Goal: Task Accomplishment & Management: Use online tool/utility

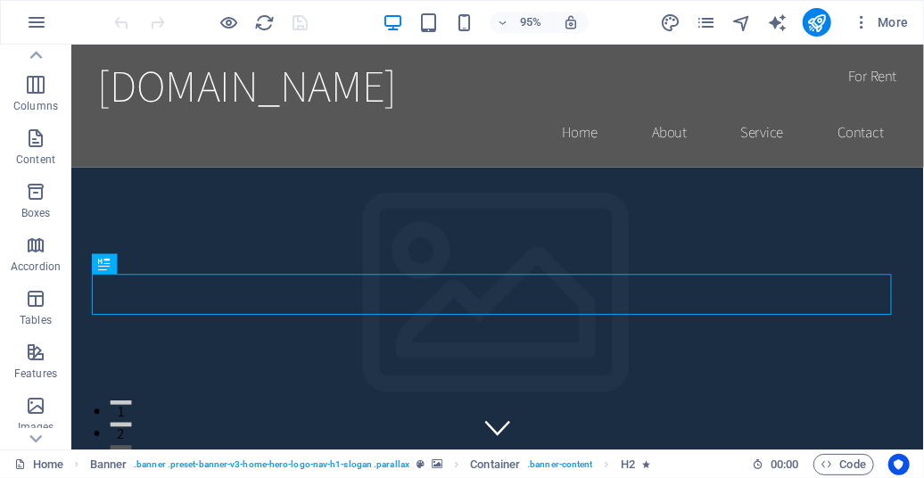
scroll to position [70, 0]
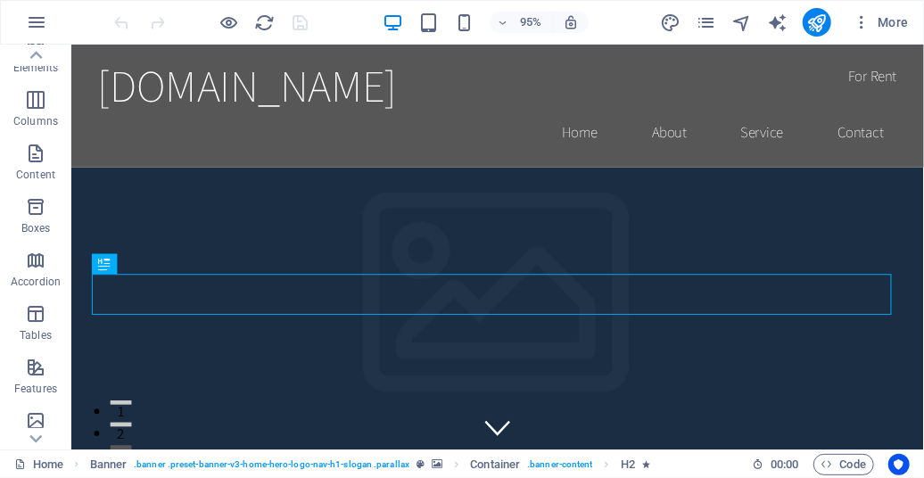
click at [36, 300] on button "Tables" at bounding box center [35, 322] width 71 height 53
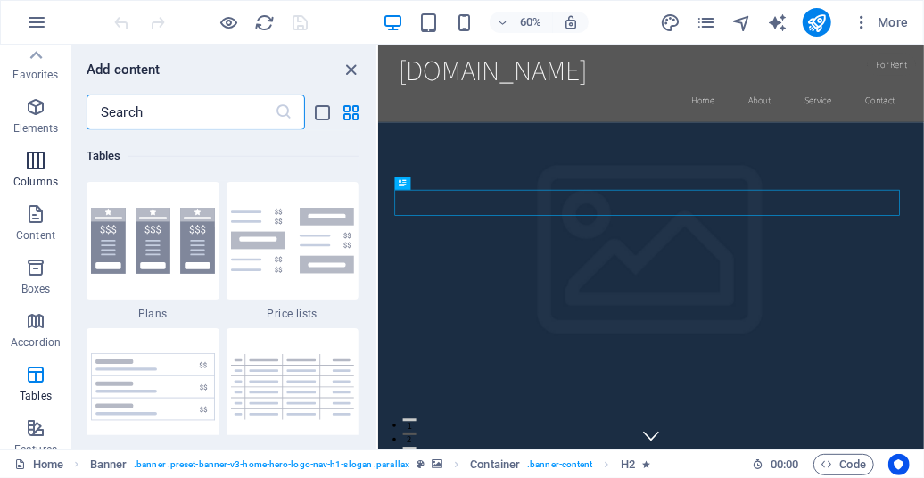
scroll to position [0, 0]
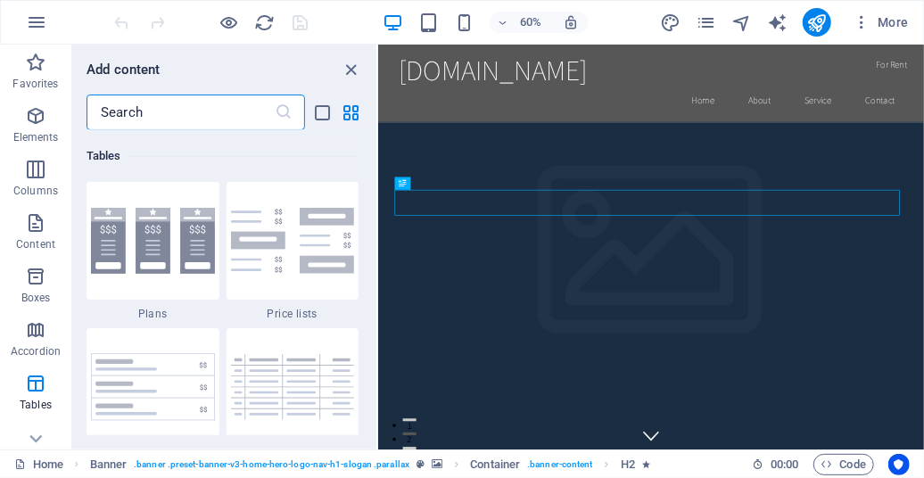
click at [130, 110] on input "text" at bounding box center [180, 112] width 188 height 36
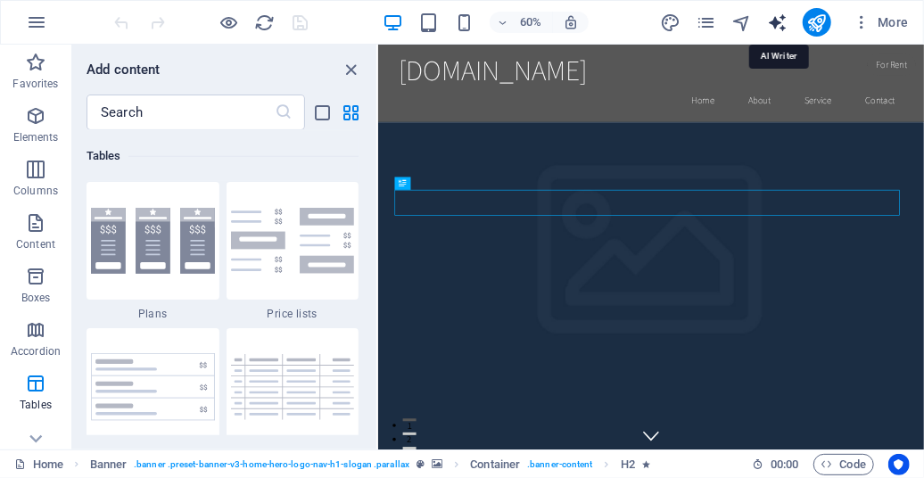
click at [779, 19] on icon "text_generator" at bounding box center [777, 22] width 21 height 21
select select "English"
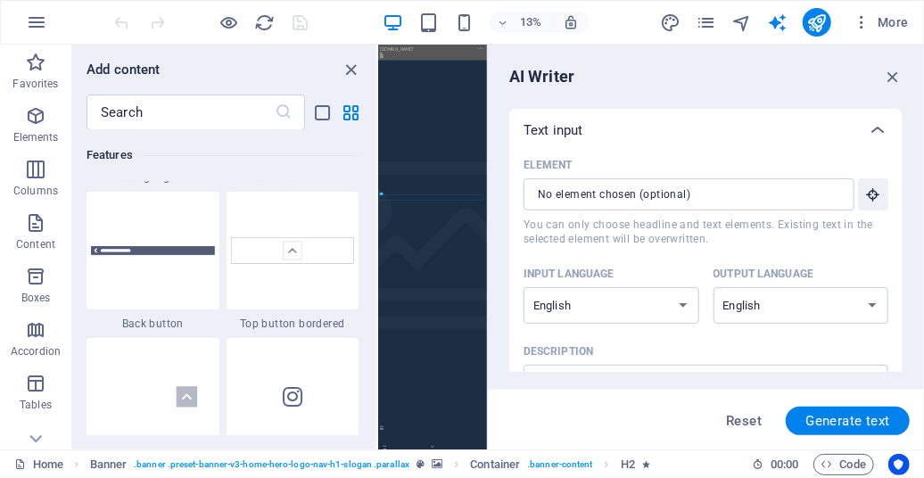
scroll to position [8401, 0]
click at [864, 16] on icon "button" at bounding box center [861, 22] width 18 height 18
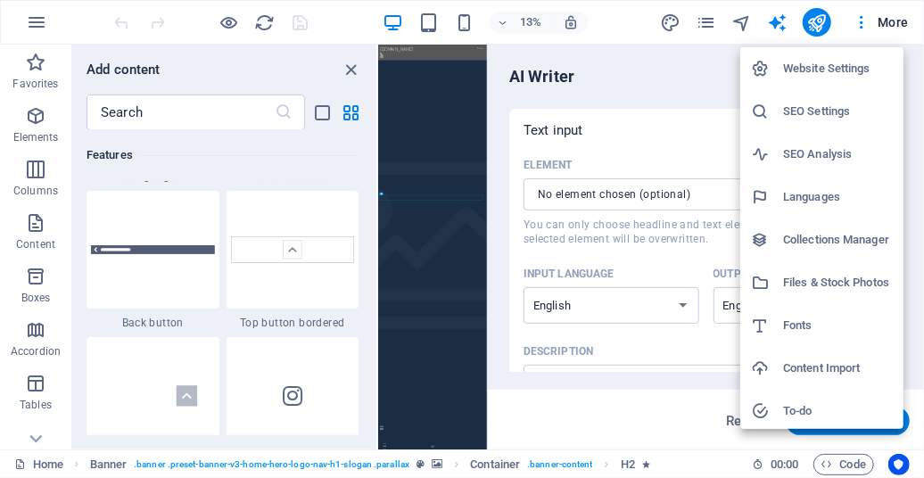
click at [840, 68] on h6 "Website Settings" at bounding box center [838, 68] width 110 height 21
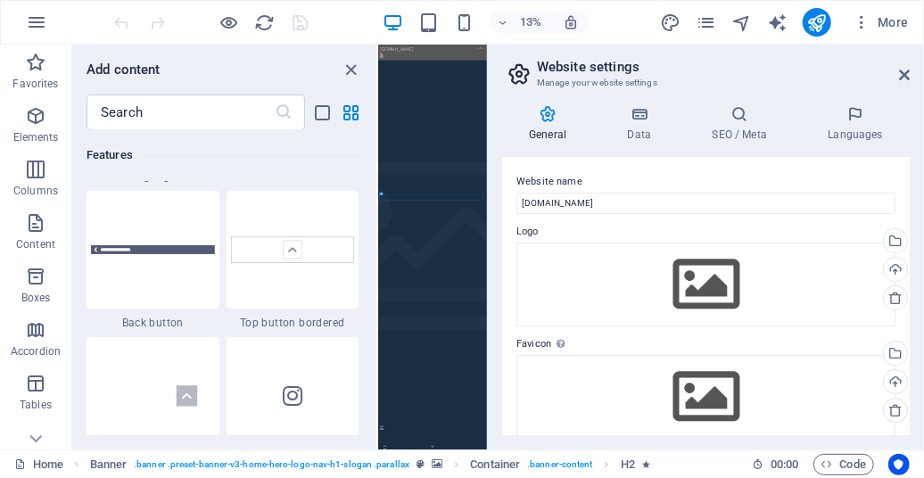
click at [551, 114] on icon at bounding box center [547, 114] width 91 height 18
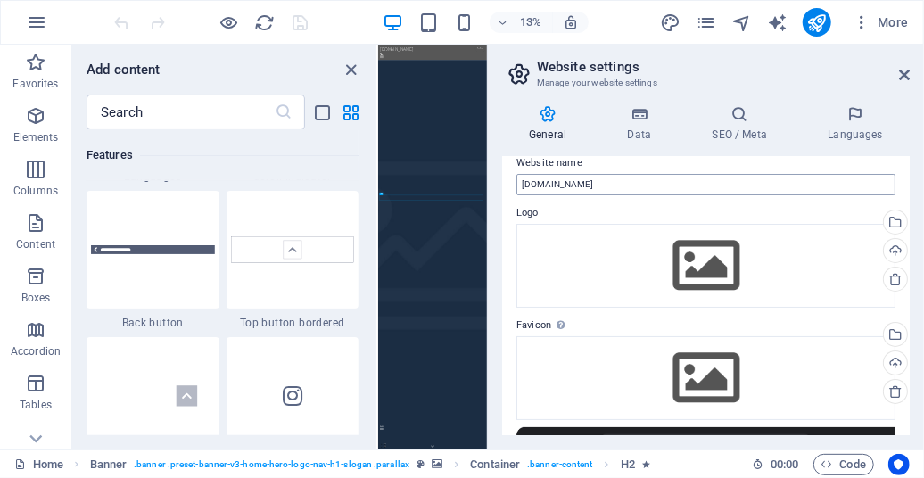
scroll to position [0, 0]
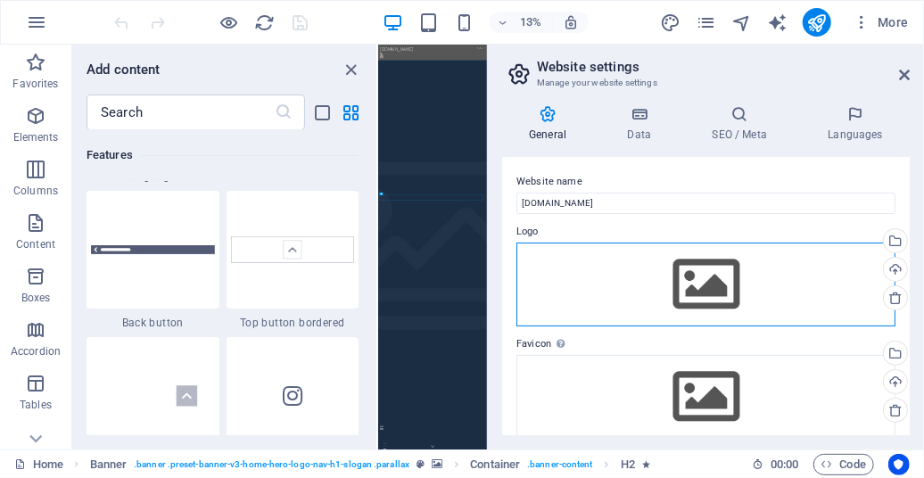
click at [577, 264] on div "Drag files here, click to choose files or select files from Files or our free s…" at bounding box center [705, 284] width 379 height 84
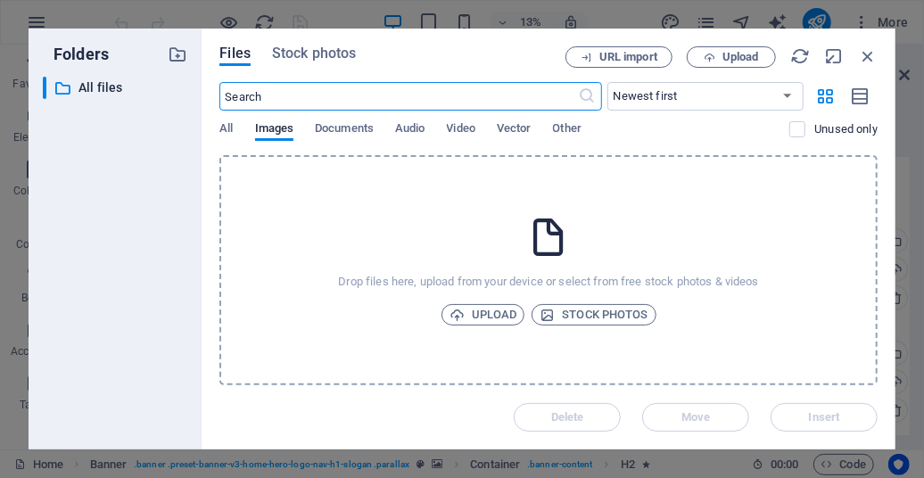
scroll to position [271, 0]
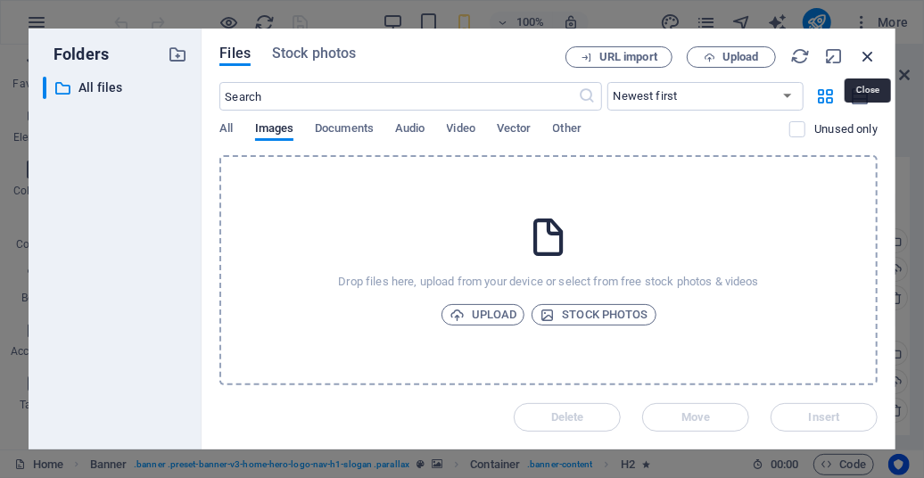
click at [863, 53] on icon "button" at bounding box center [868, 56] width 20 height 20
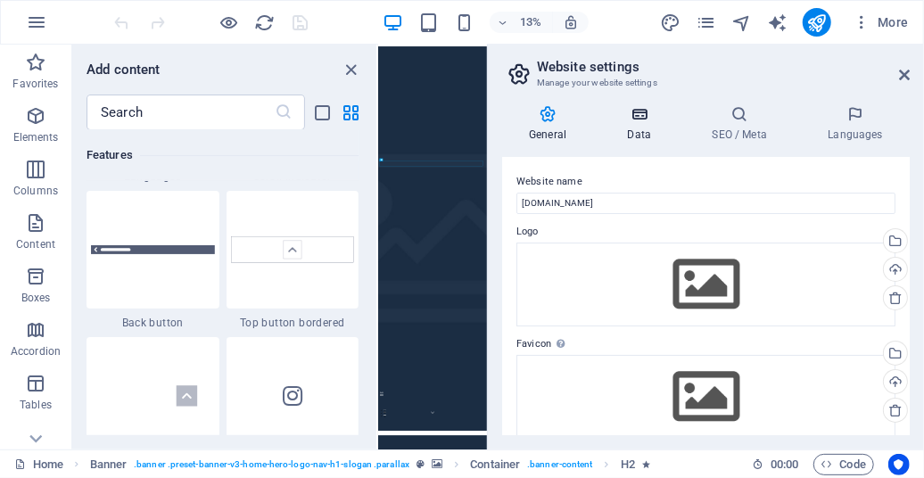
click at [647, 105] on icon at bounding box center [639, 114] width 78 height 18
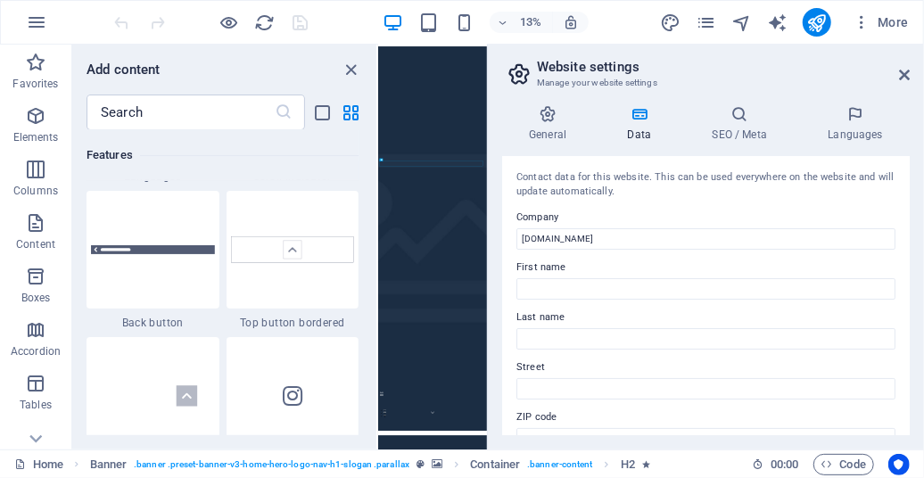
scroll to position [0, 0]
click at [28, 226] on icon "button" at bounding box center [35, 222] width 21 height 21
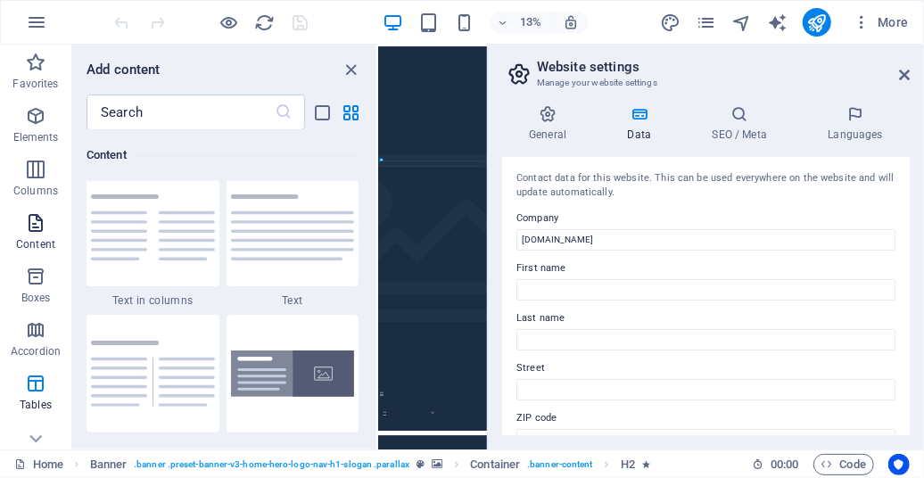
scroll to position [3118, 0]
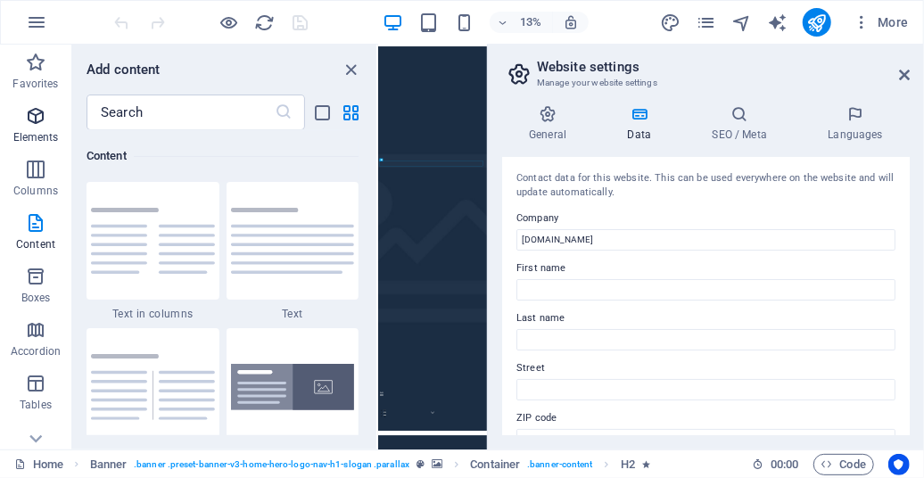
click at [32, 115] on icon "button" at bounding box center [35, 115] width 21 height 21
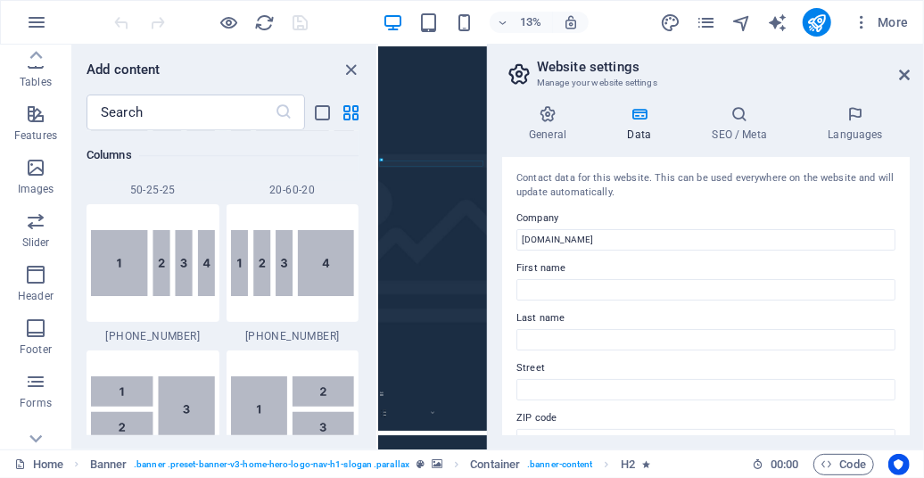
scroll to position [397, 0]
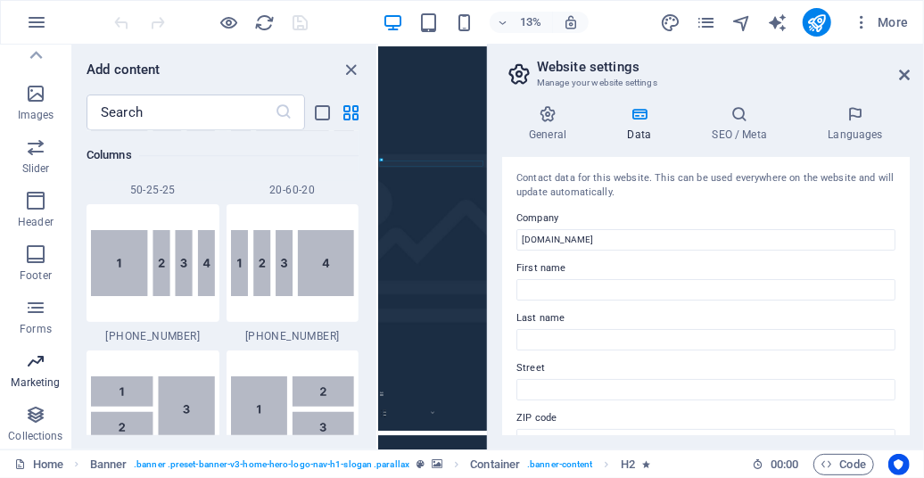
click at [38, 357] on icon "button" at bounding box center [35, 360] width 21 height 21
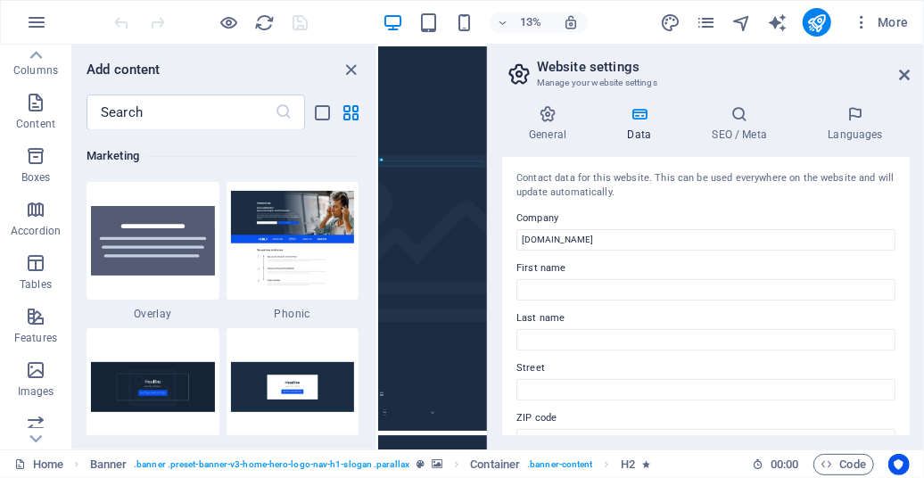
scroll to position [118, 0]
click at [38, 16] on icon "button" at bounding box center [36, 22] width 21 height 21
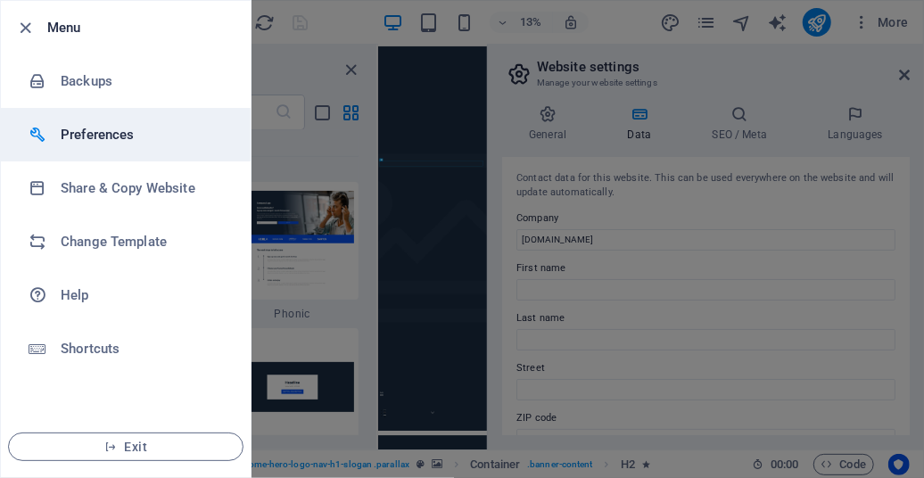
click at [84, 137] on h6 "Preferences" at bounding box center [143, 134] width 165 height 21
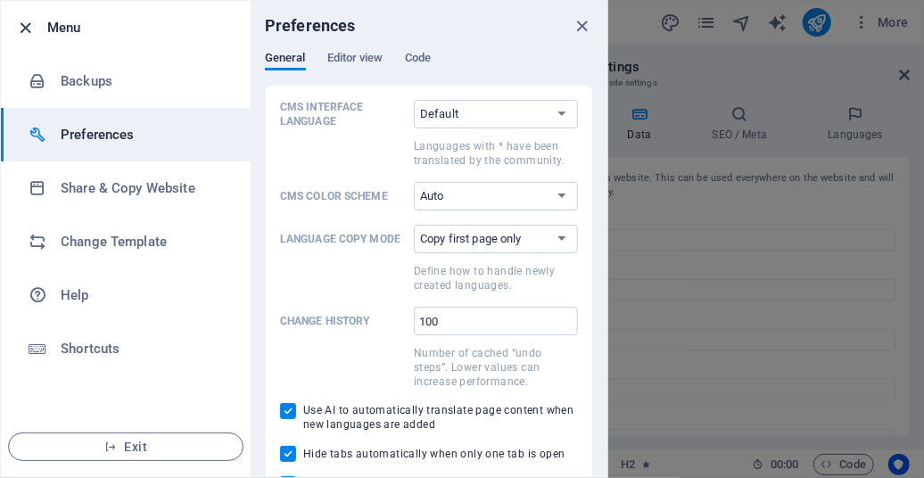
click at [26, 28] on icon "button" at bounding box center [26, 28] width 21 height 21
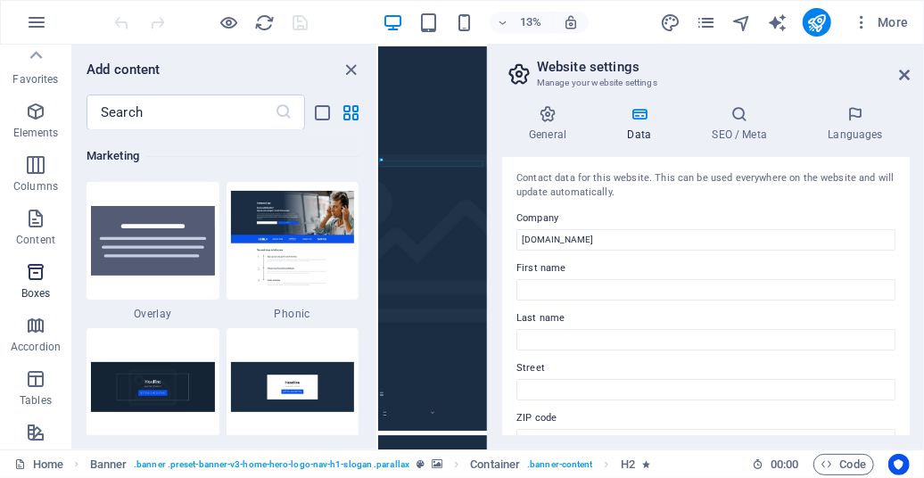
scroll to position [0, 0]
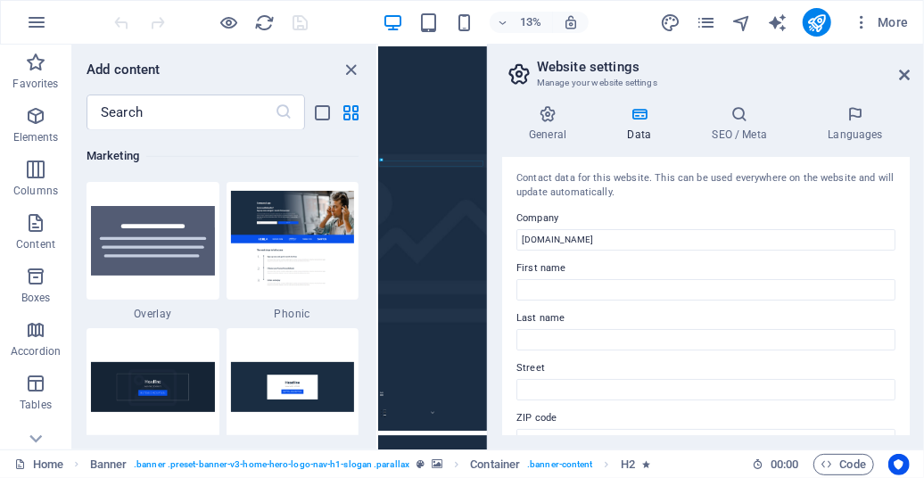
click at [637, 116] on icon at bounding box center [639, 114] width 78 height 18
click at [549, 120] on icon at bounding box center [547, 114] width 91 height 18
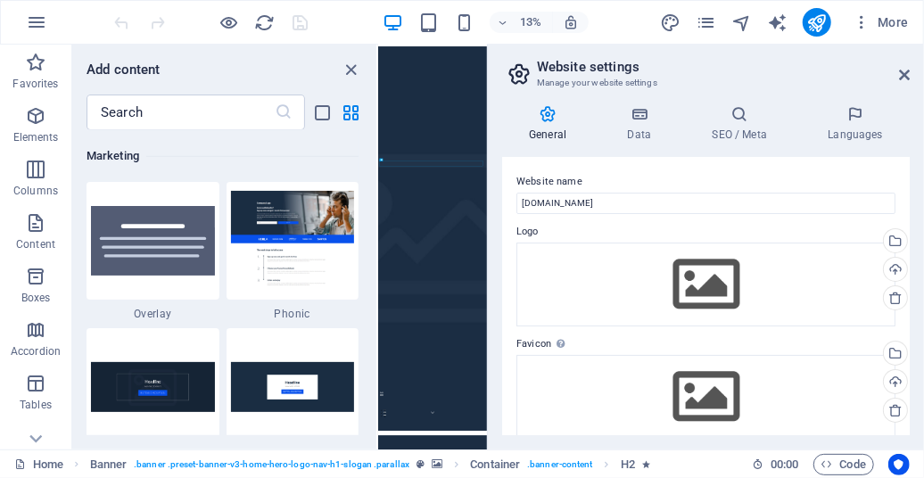
click at [542, 228] on label "Logo" at bounding box center [705, 231] width 379 height 21
click at [706, 25] on icon "pages" at bounding box center [705, 22] width 21 height 21
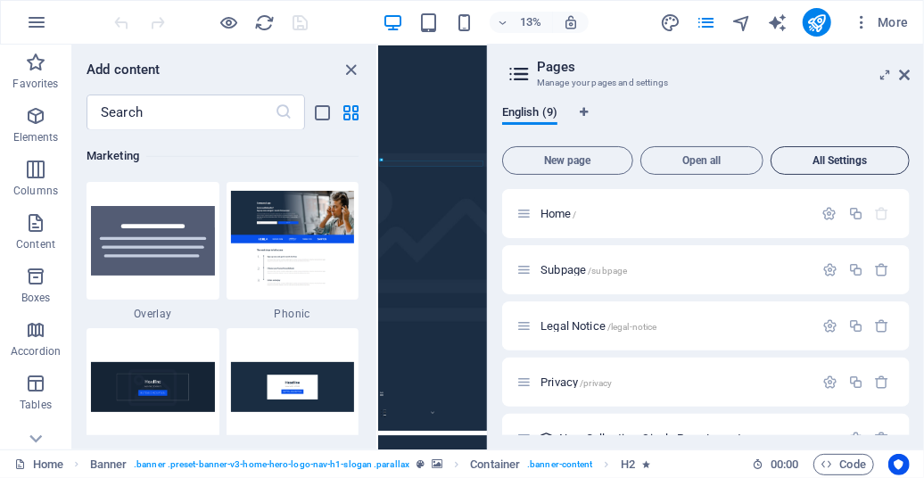
click at [833, 166] on span "All Settings" at bounding box center [839, 160] width 123 height 11
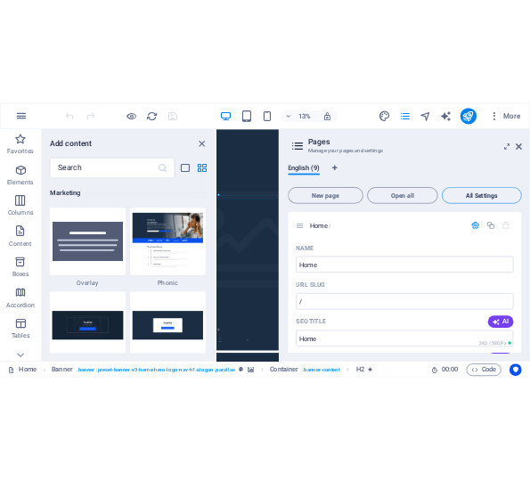
scroll to position [3545, 0]
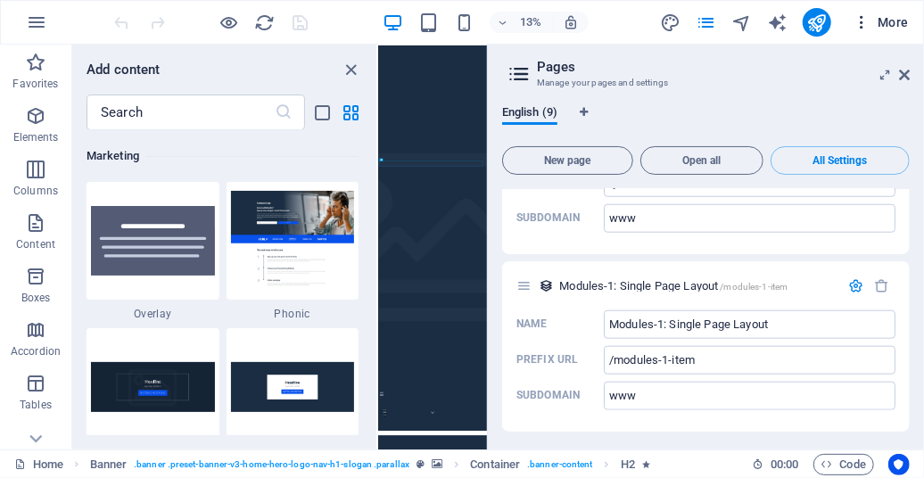
click at [861, 22] on icon "button" at bounding box center [861, 22] width 18 height 18
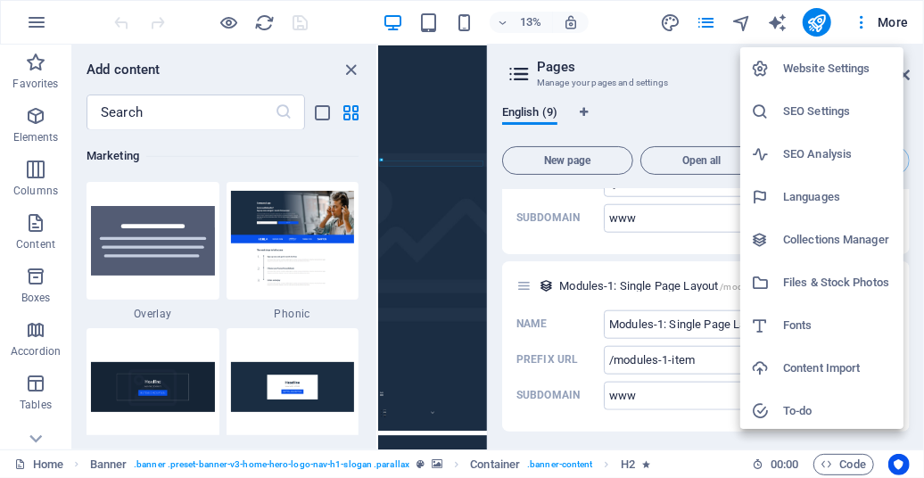
click at [792, 280] on h6 "Files & Stock Photos" at bounding box center [838, 282] width 110 height 21
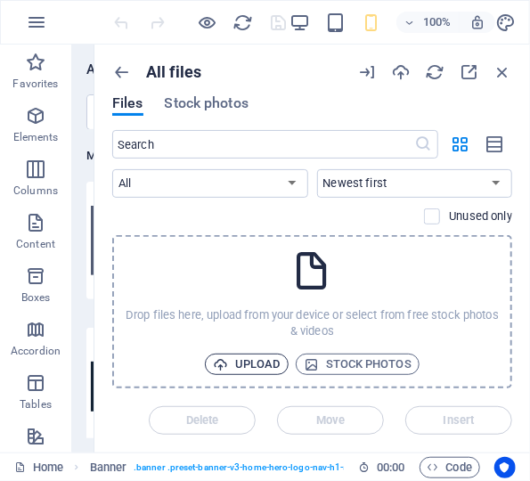
click at [242, 364] on span "Upload" at bounding box center [247, 364] width 68 height 21
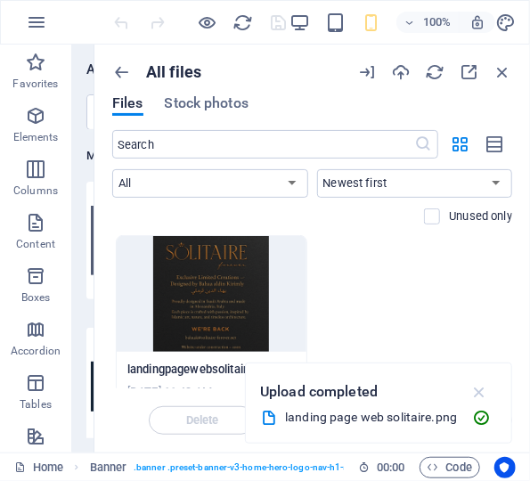
click at [482, 391] on icon "button" at bounding box center [480, 392] width 21 height 20
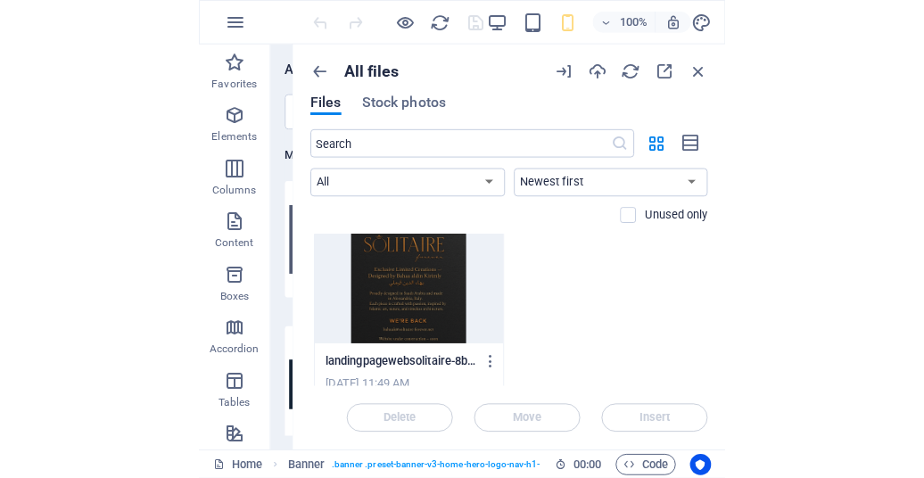
scroll to position [0, 0]
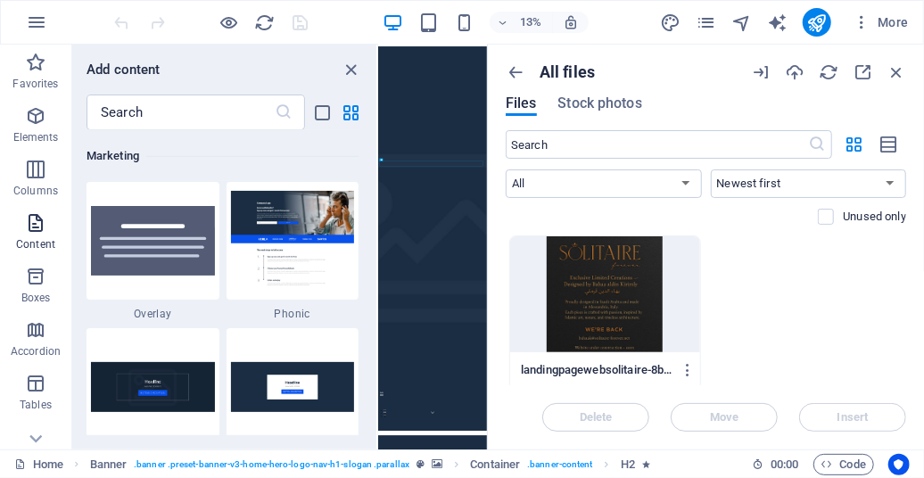
click at [39, 219] on icon "button" at bounding box center [35, 222] width 21 height 21
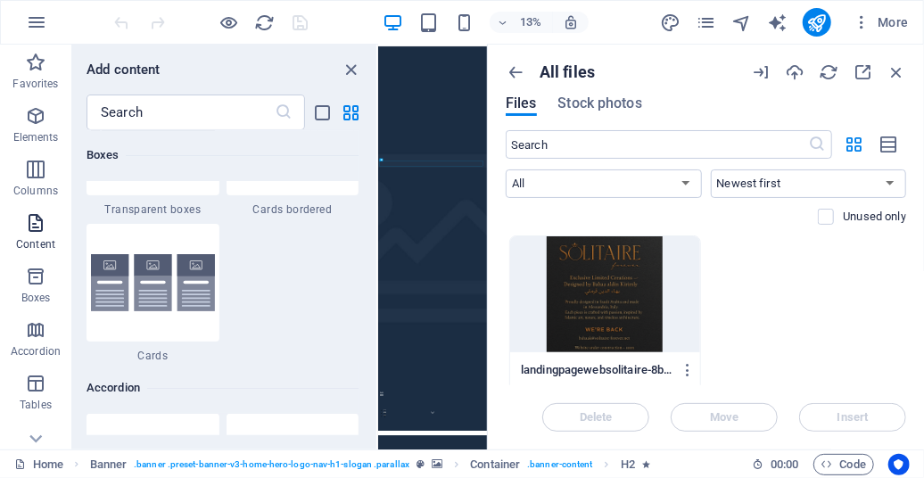
scroll to position [3119, 0]
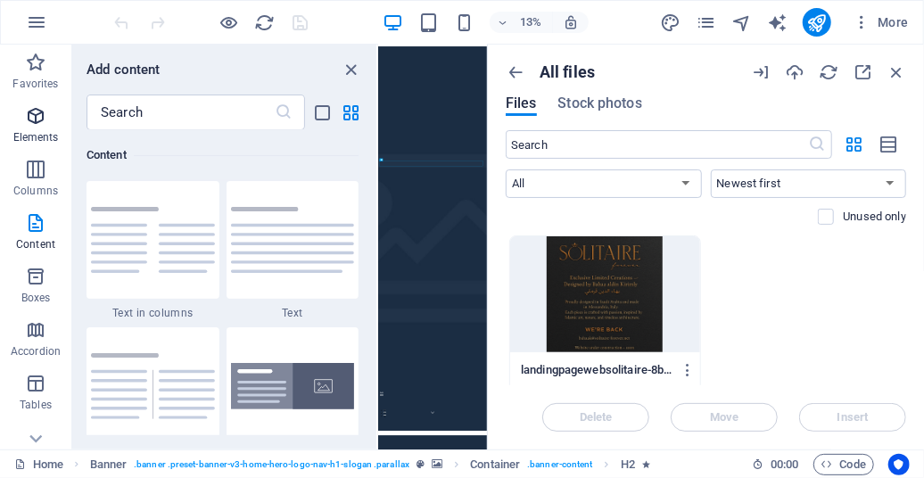
click at [35, 108] on icon "button" at bounding box center [35, 115] width 21 height 21
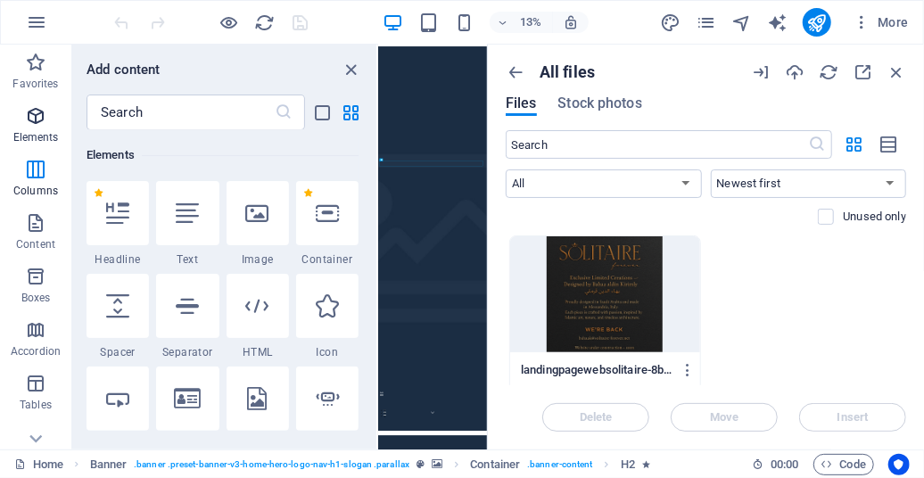
scroll to position [190, 0]
click at [250, 207] on icon at bounding box center [257, 212] width 23 height 23
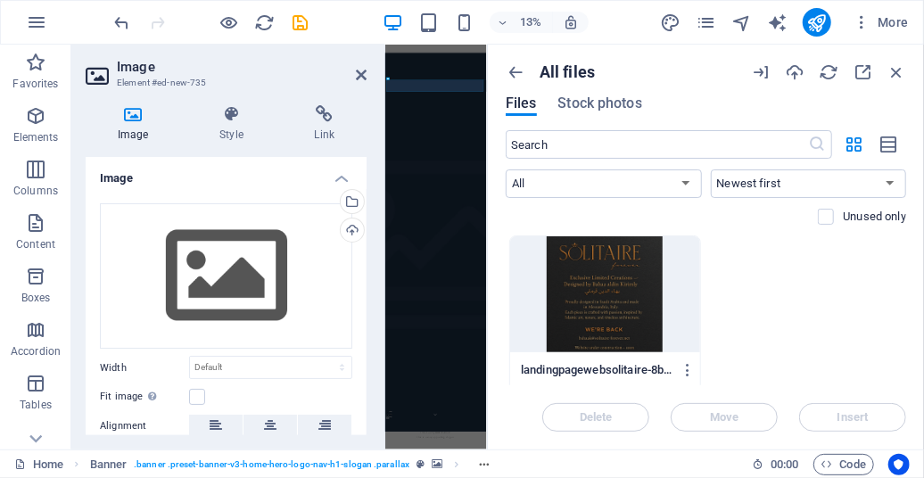
scroll to position [0, 0]
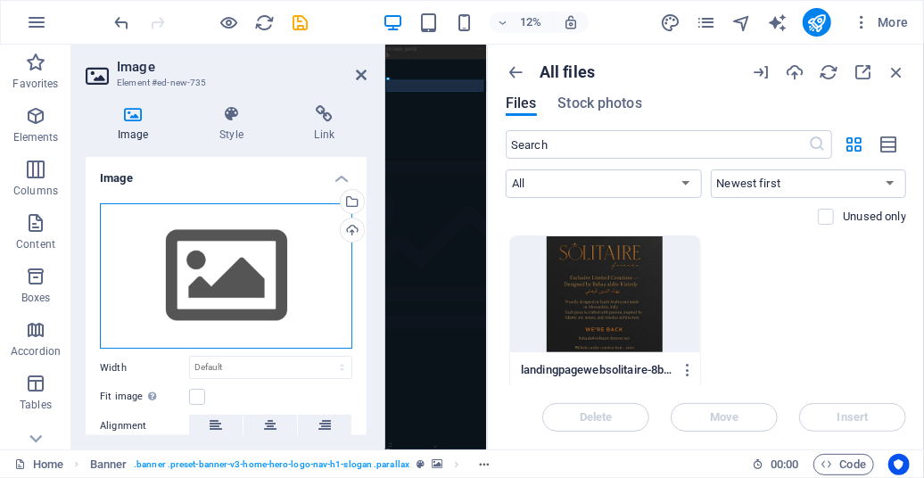
click at [227, 271] on div "Drag files here, click to choose files or select files from Files or our free s…" at bounding box center [226, 276] width 252 height 146
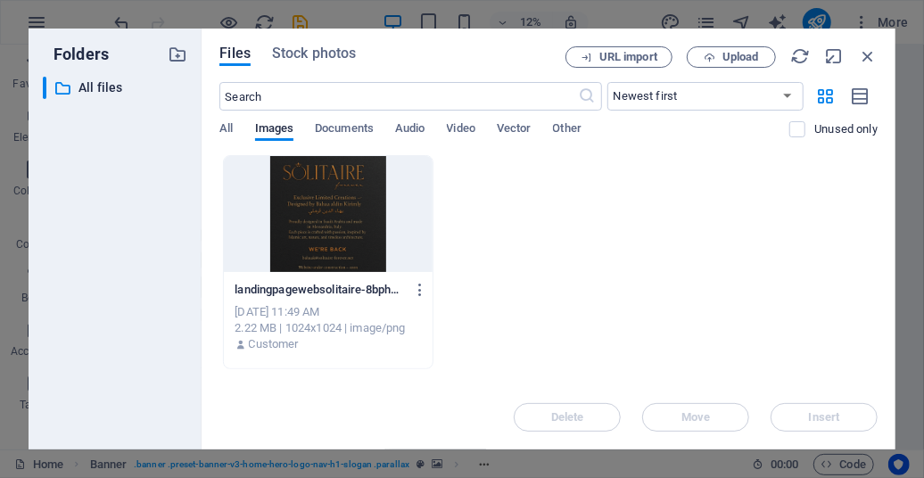
click at [350, 230] on div at bounding box center [328, 214] width 208 height 116
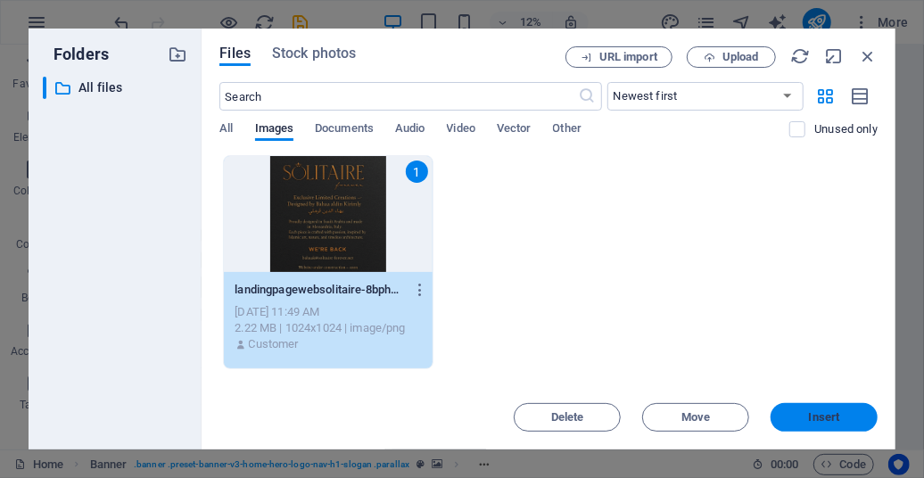
click at [828, 423] on span "Insert" at bounding box center [824, 417] width 31 height 11
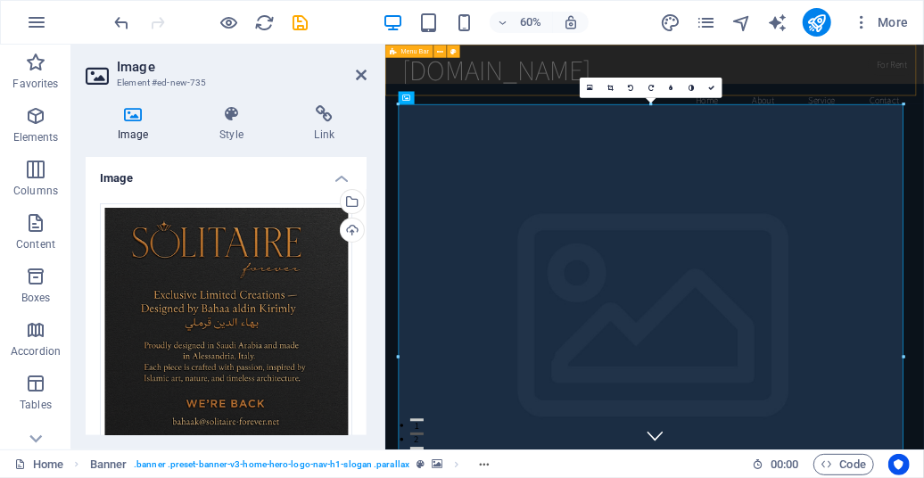
click at [833, 62] on div "[DOMAIN_NAME] Home About Service Contact" at bounding box center [833, 108] width 898 height 129
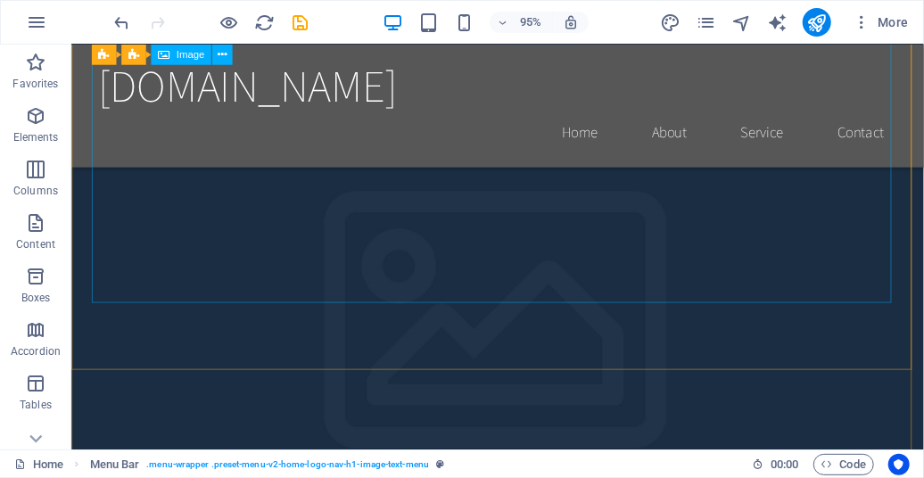
scroll to position [678, 0]
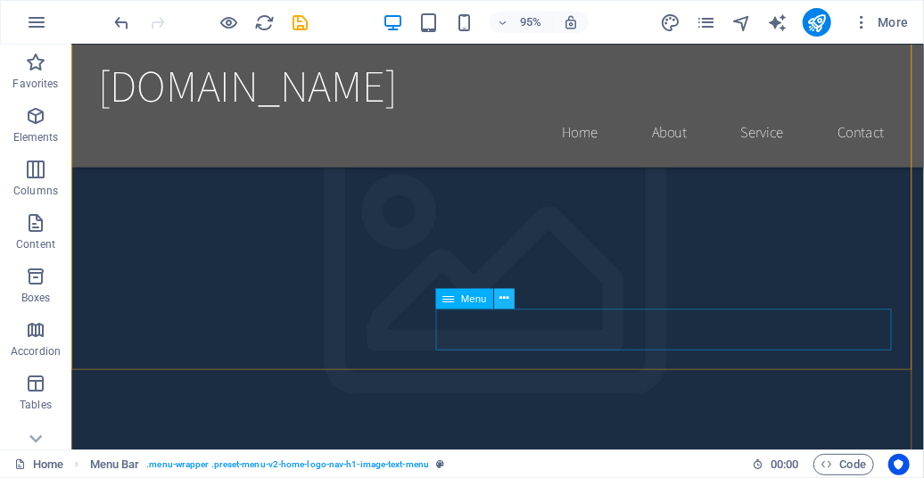
click at [501, 298] on icon at bounding box center [503, 299] width 9 height 18
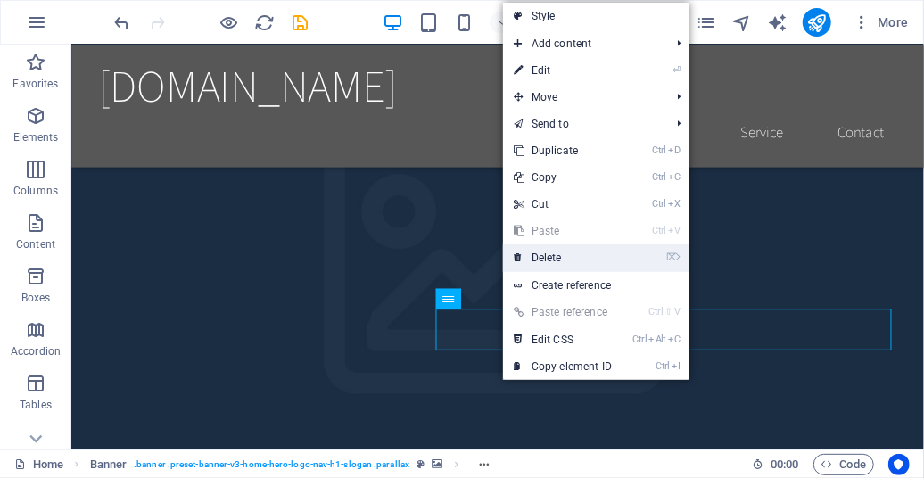
click at [566, 263] on link "⌦ Delete" at bounding box center [562, 257] width 119 height 27
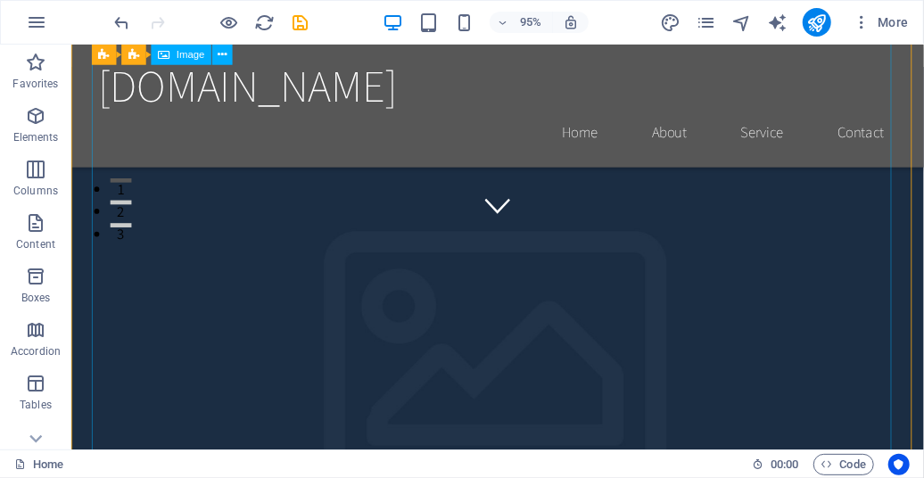
scroll to position [218, 0]
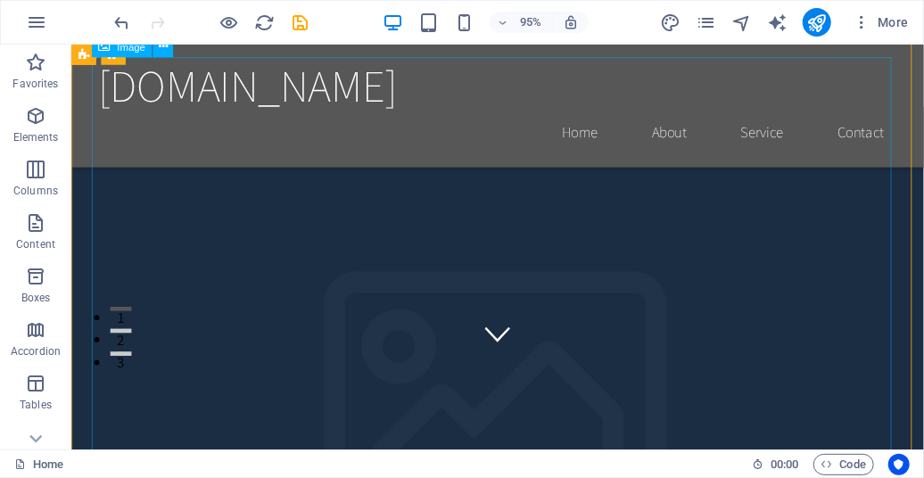
scroll to position [0, 0]
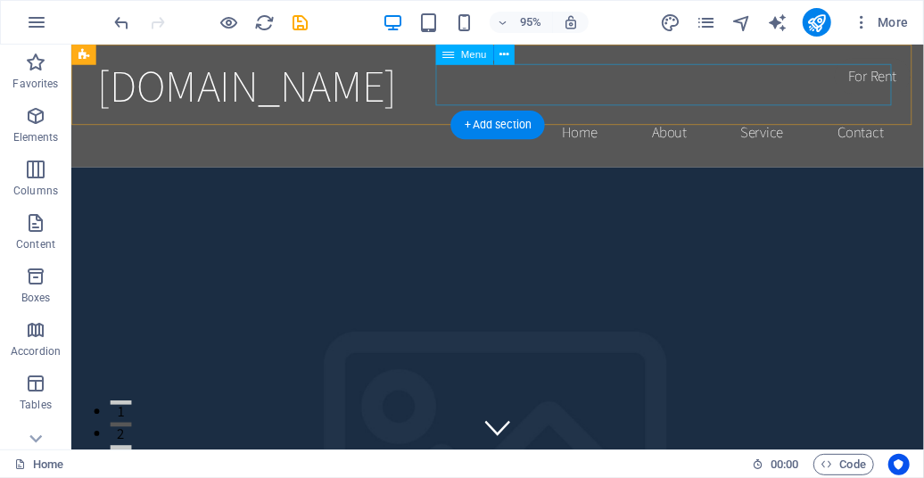
click at [581, 115] on nav "Home About Service Contact" at bounding box center [519, 137] width 842 height 45
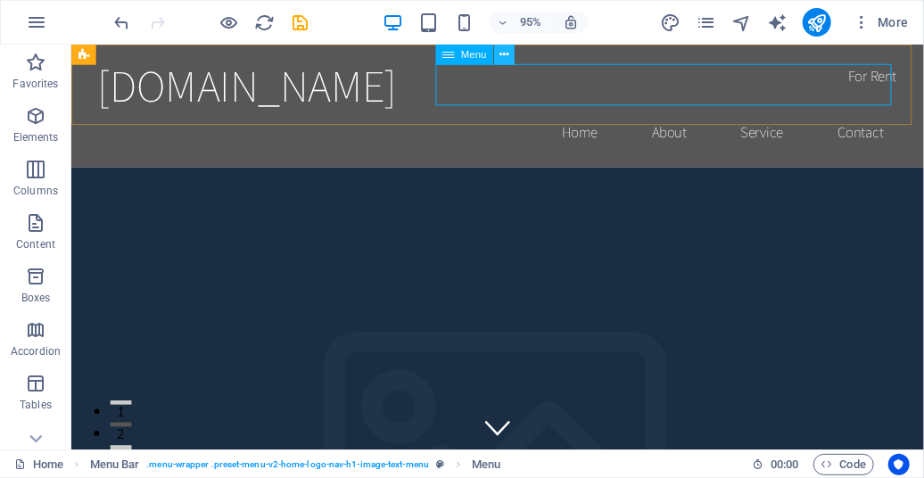
click at [503, 52] on icon at bounding box center [503, 54] width 9 height 18
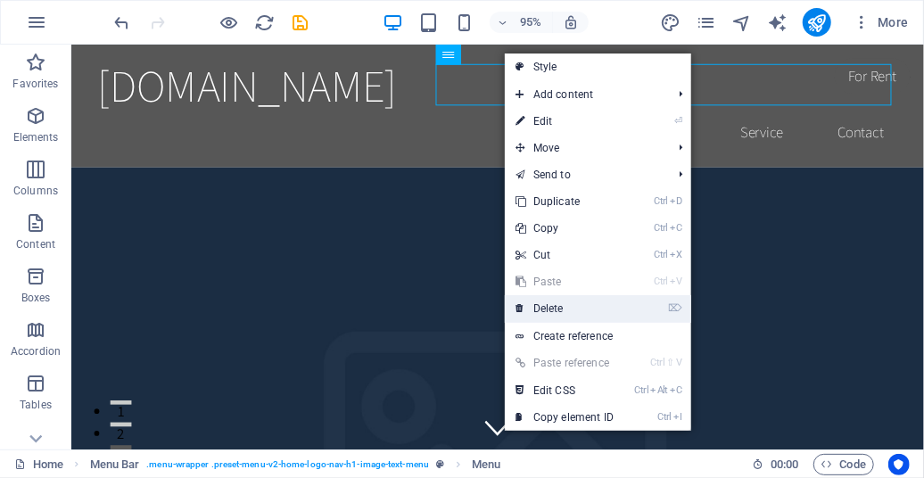
click at [546, 303] on link "⌦ Delete" at bounding box center [564, 308] width 119 height 27
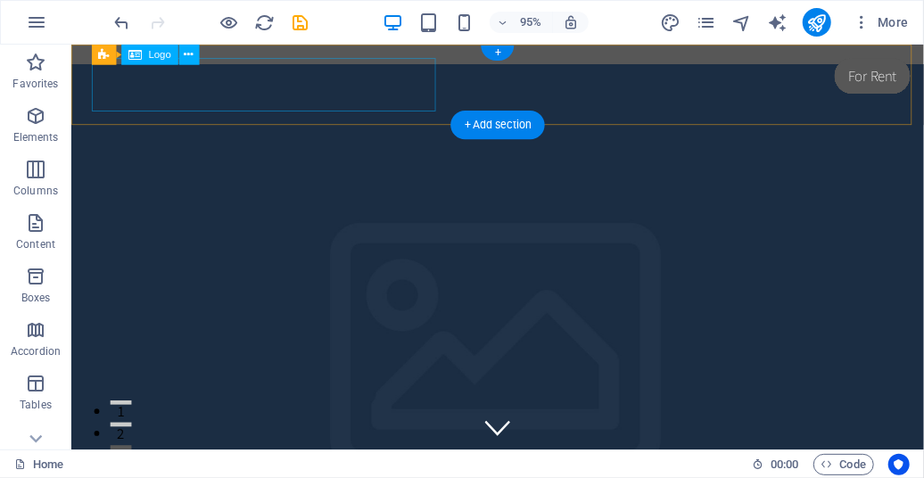
click at [346, 90] on div "[DOMAIN_NAME]" at bounding box center [519, 87] width 842 height 56
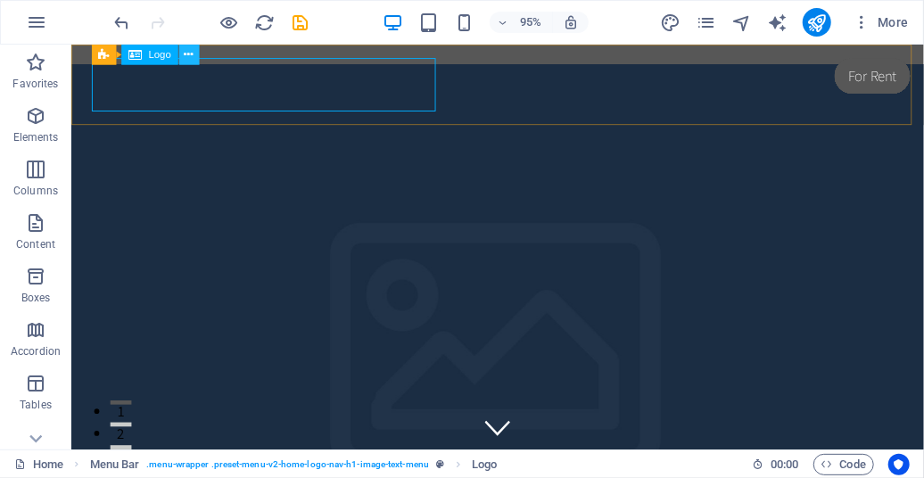
click at [186, 55] on icon at bounding box center [188, 54] width 9 height 18
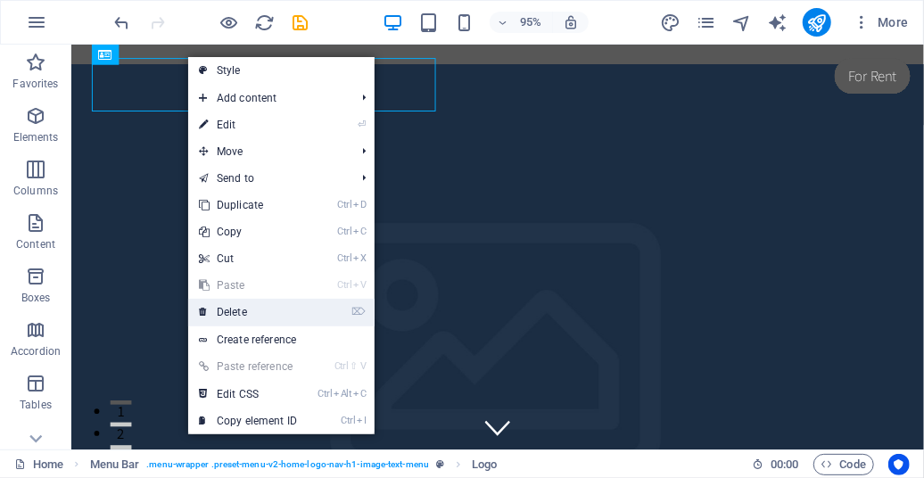
click at [235, 316] on link "⌦ Delete" at bounding box center [247, 312] width 119 height 27
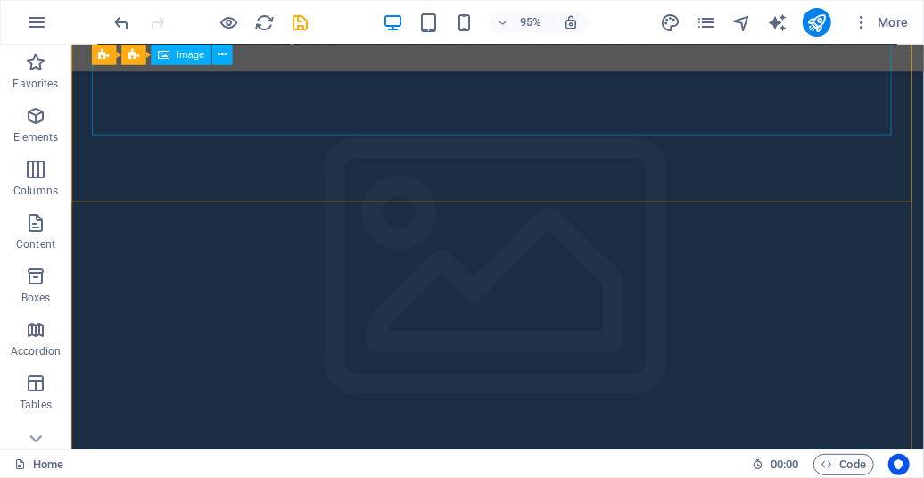
scroll to position [853, 0]
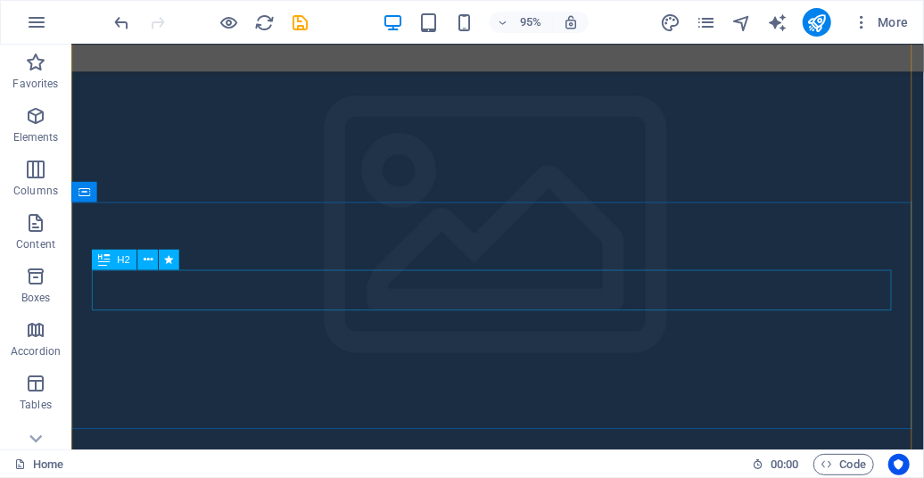
click at [150, 267] on icon at bounding box center [147, 260] width 9 height 18
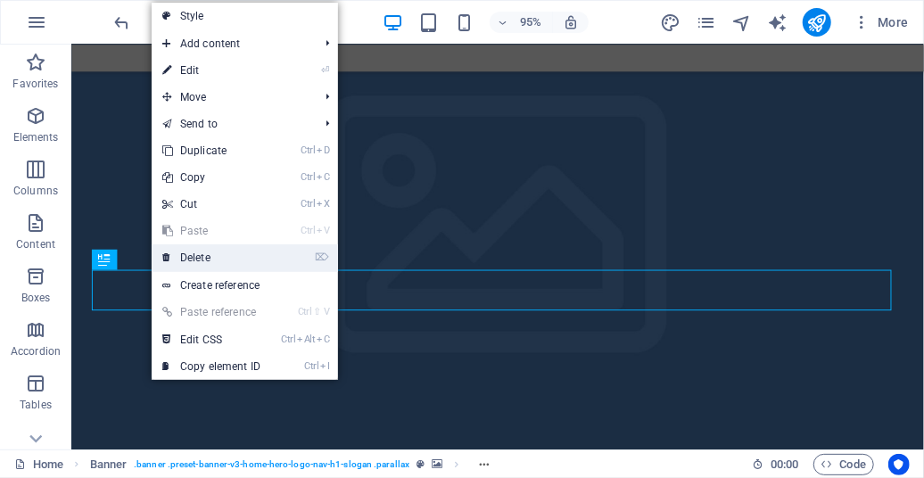
click at [192, 256] on link "⌦ Delete" at bounding box center [211, 257] width 119 height 27
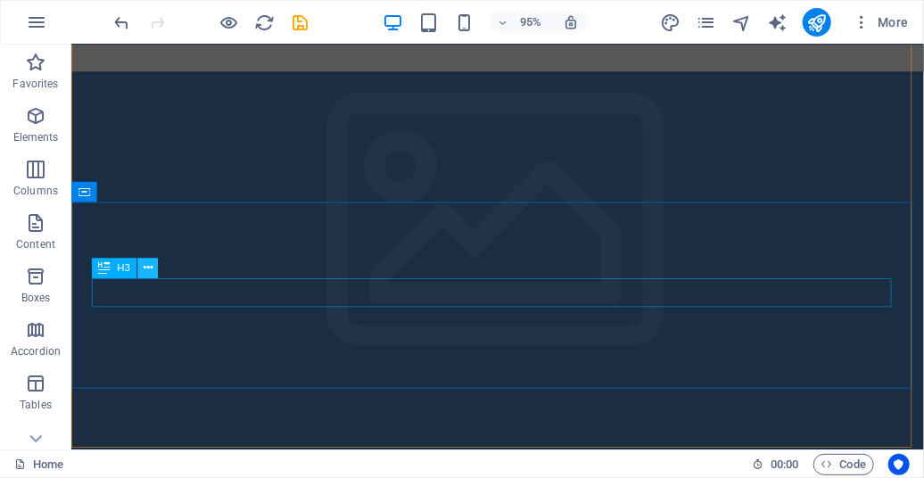
click at [150, 270] on icon at bounding box center [147, 268] width 9 height 18
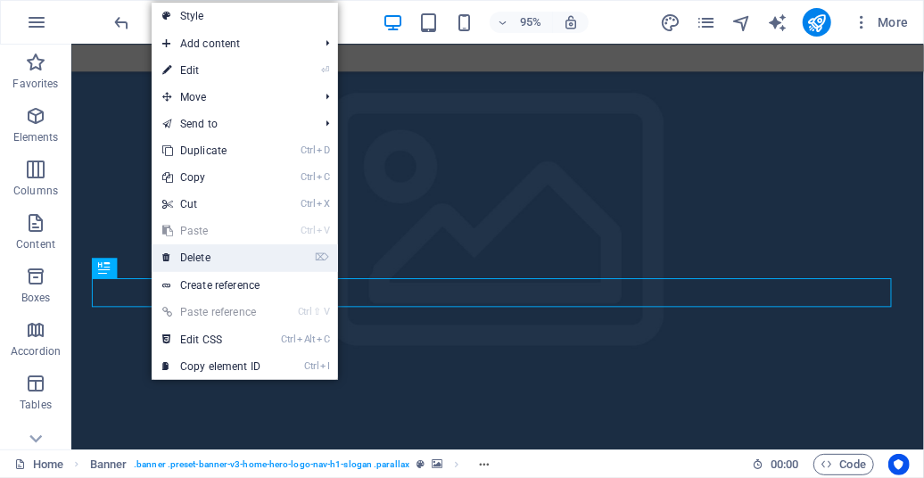
click at [221, 251] on link "⌦ Delete" at bounding box center [211, 257] width 119 height 27
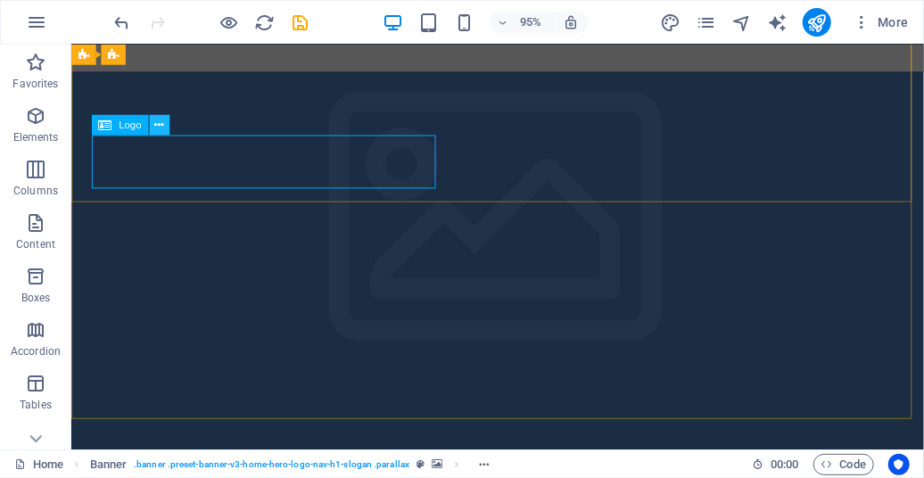
click at [160, 124] on icon at bounding box center [158, 125] width 9 height 18
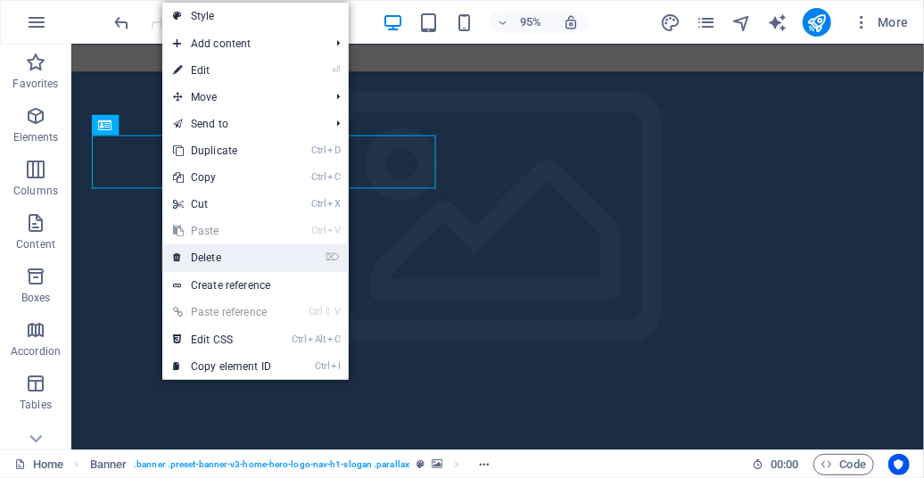
click at [206, 253] on link "⌦ Delete" at bounding box center [221, 257] width 119 height 27
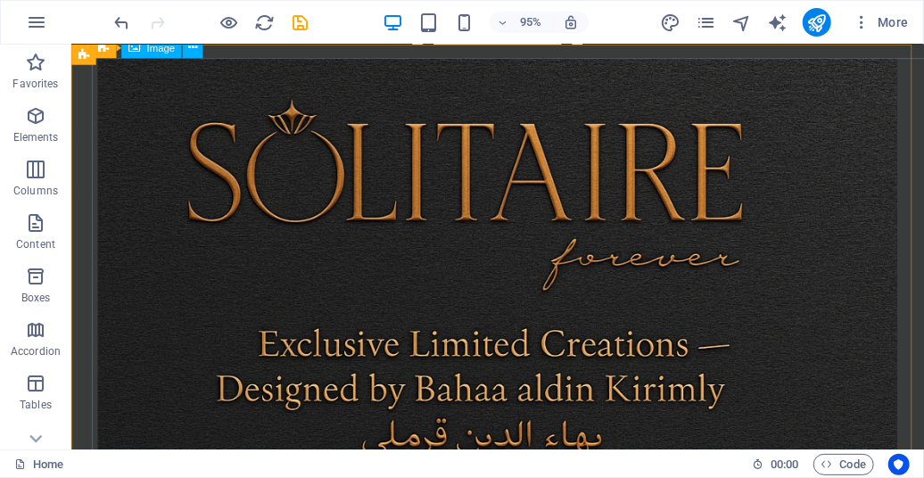
scroll to position [1173, 0]
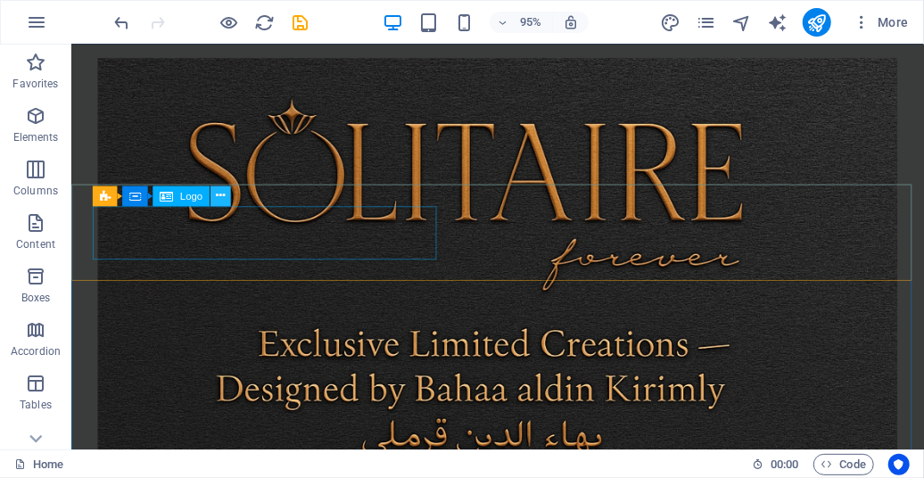
click at [214, 193] on button at bounding box center [220, 195] width 21 height 21
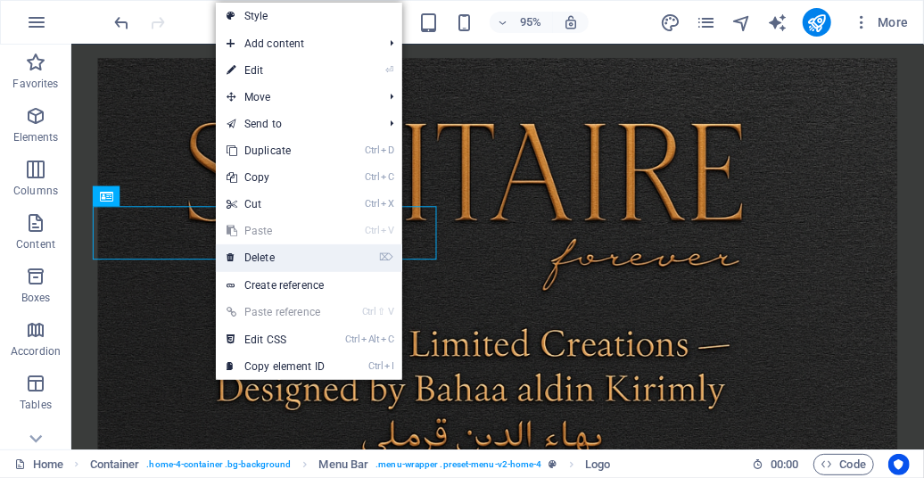
click at [242, 257] on link "⌦ Delete" at bounding box center [275, 257] width 119 height 27
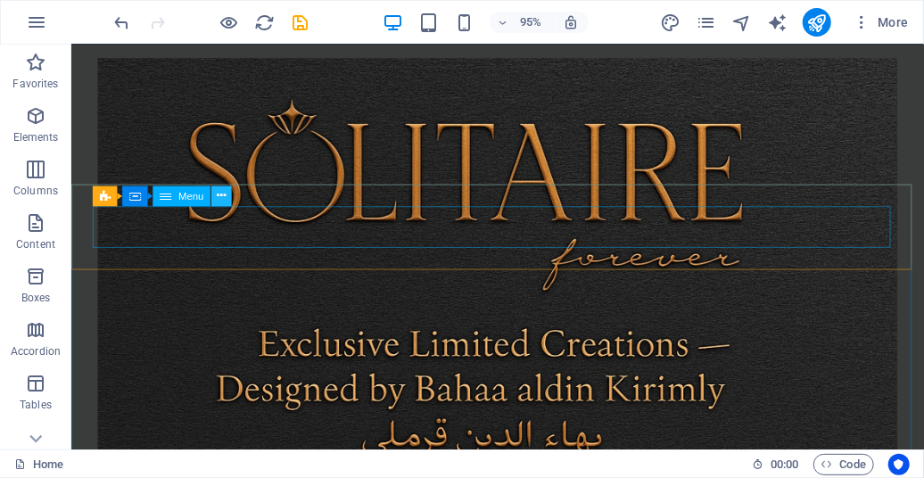
click at [224, 195] on icon at bounding box center [221, 196] width 9 height 18
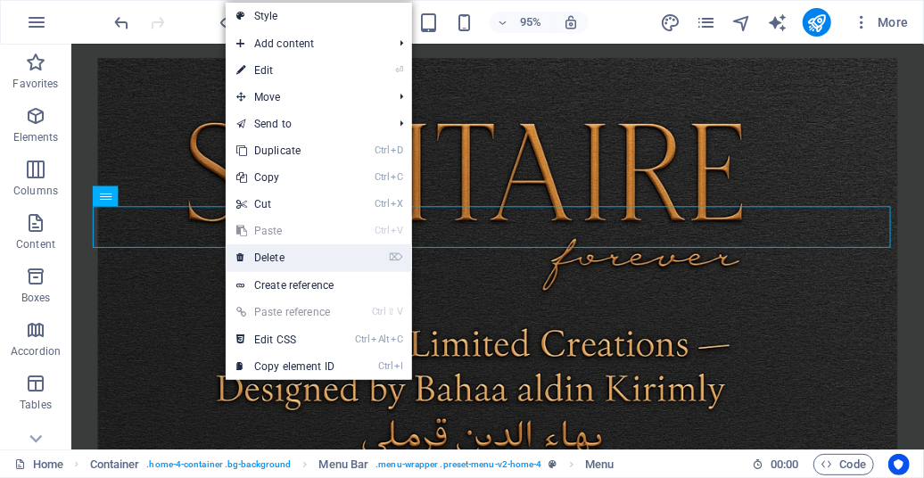
click at [262, 257] on link "⌦ Delete" at bounding box center [285, 257] width 119 height 27
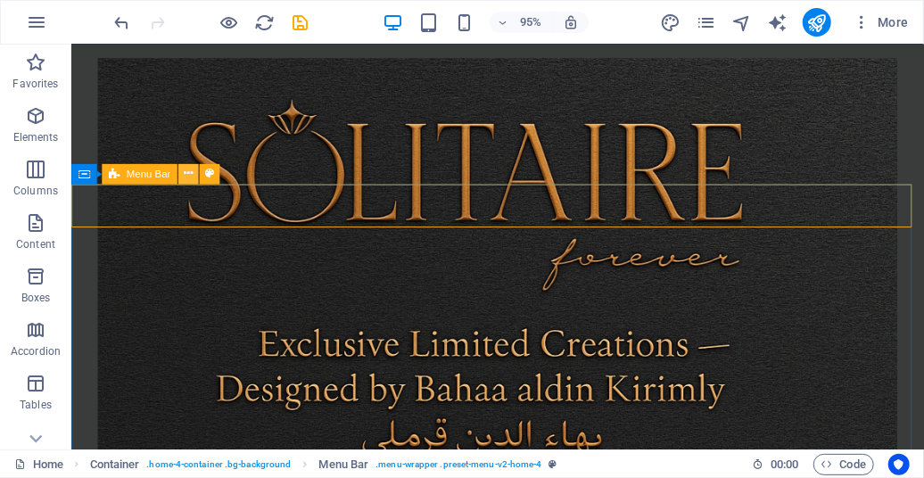
click at [185, 176] on icon at bounding box center [188, 174] width 9 height 18
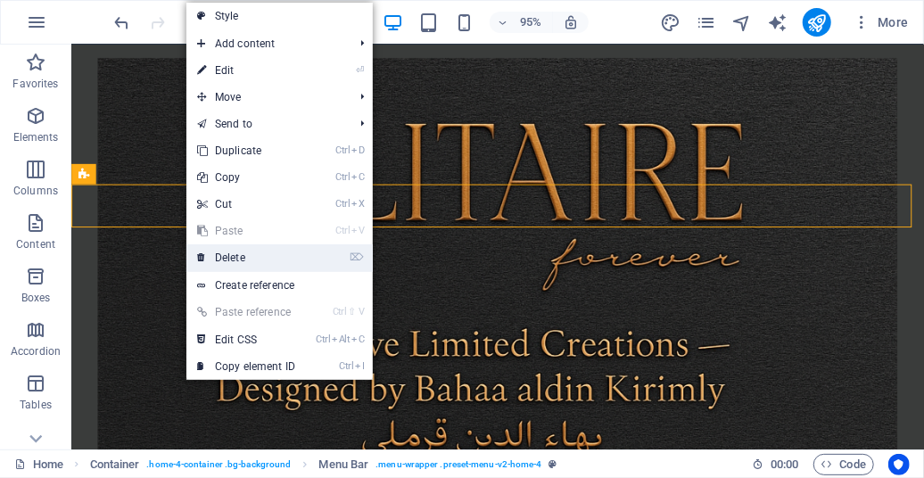
click at [226, 251] on link "⌦ Delete" at bounding box center [245, 257] width 119 height 27
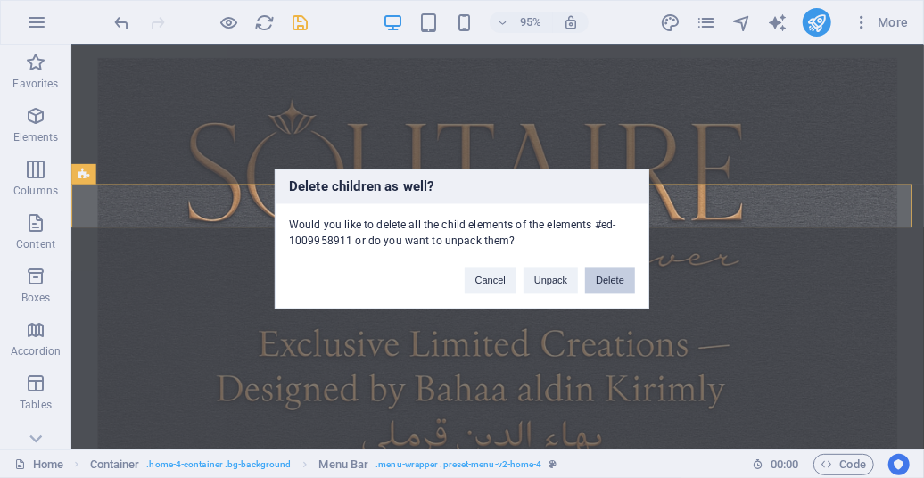
click at [608, 280] on button "Delete" at bounding box center [610, 280] width 50 height 27
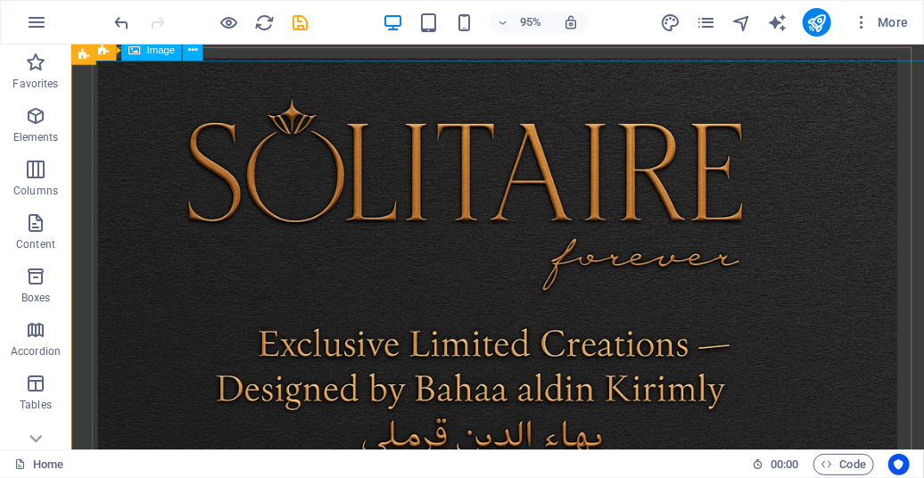
scroll to position [1670, 0]
click at [837, 369] on figure at bounding box center [519, 480] width 842 height 842
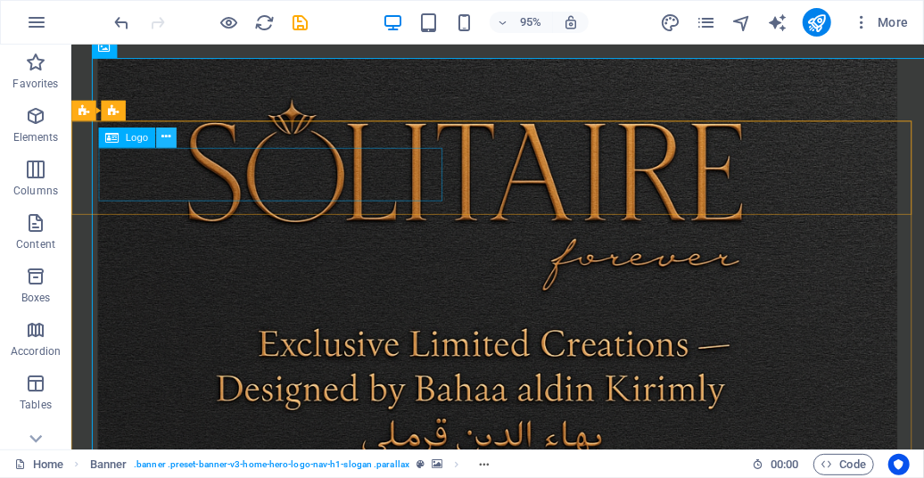
click at [165, 135] on icon at bounding box center [165, 137] width 9 height 18
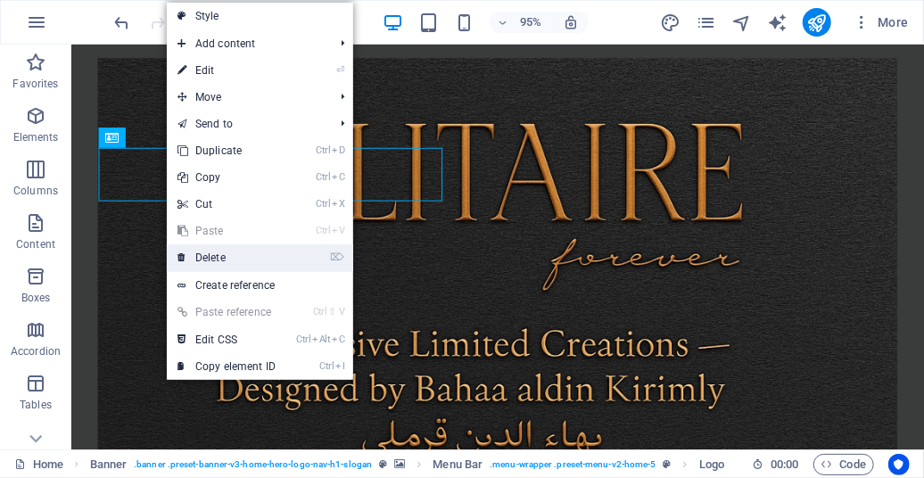
click at [218, 257] on link "⌦ Delete" at bounding box center [226, 257] width 119 height 27
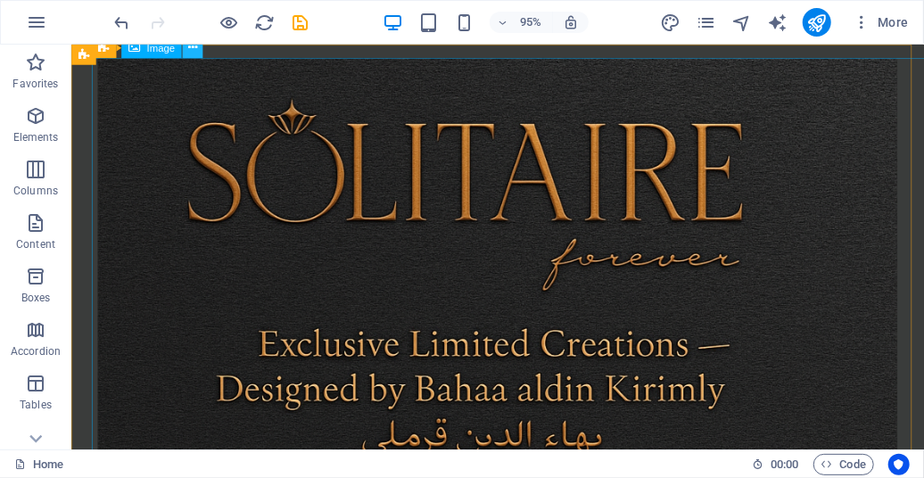
click at [194, 52] on icon at bounding box center [192, 48] width 9 height 18
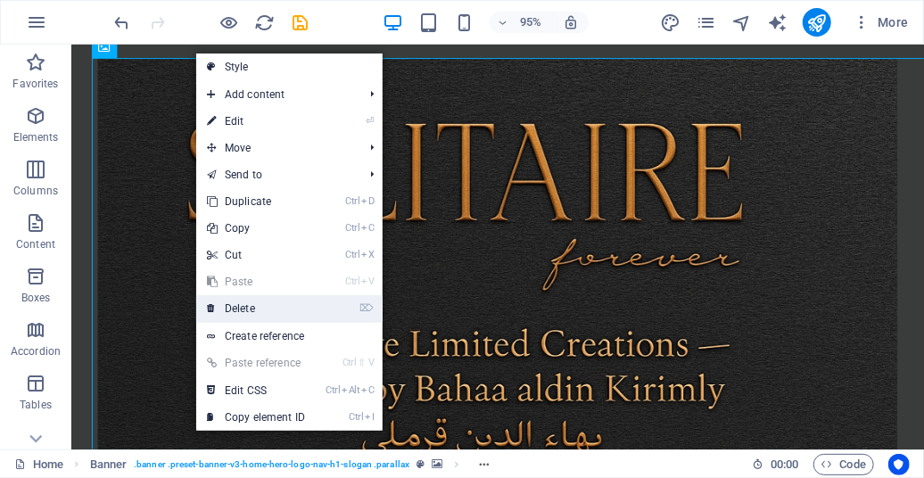
click at [253, 307] on link "⌦ Delete" at bounding box center [255, 308] width 119 height 27
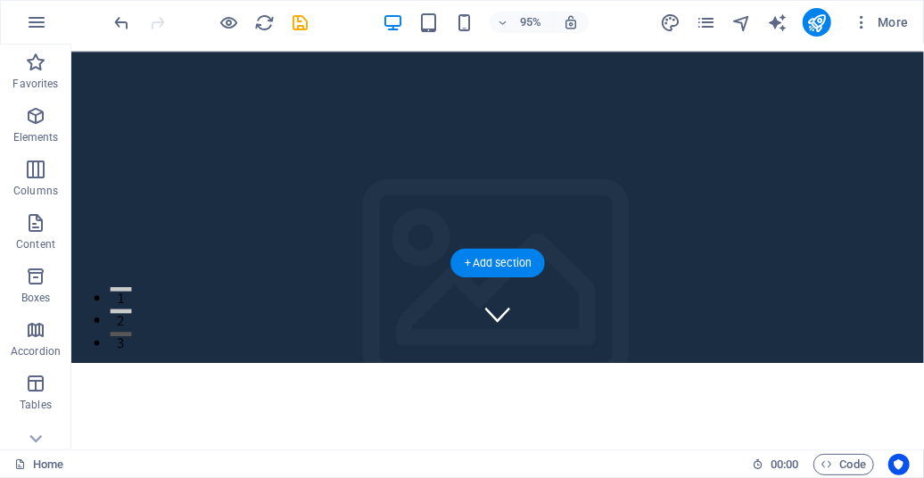
scroll to position [0, 0]
